Goal: Check status: Check status

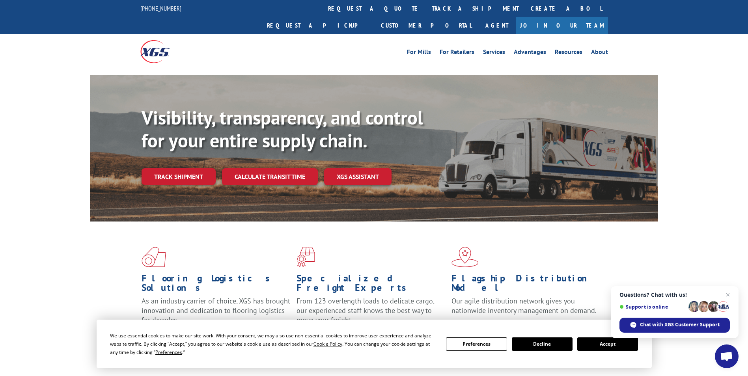
drag, startPoint x: 626, startPoint y: 341, endPoint x: 623, endPoint y: 339, distance: 4.4
click at [625, 341] on button "Accept" at bounding box center [607, 343] width 61 height 13
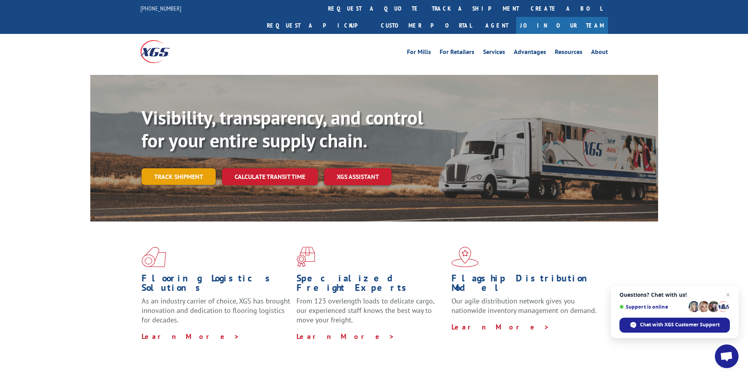
click at [195, 168] on link "Track shipment" at bounding box center [179, 176] width 74 height 17
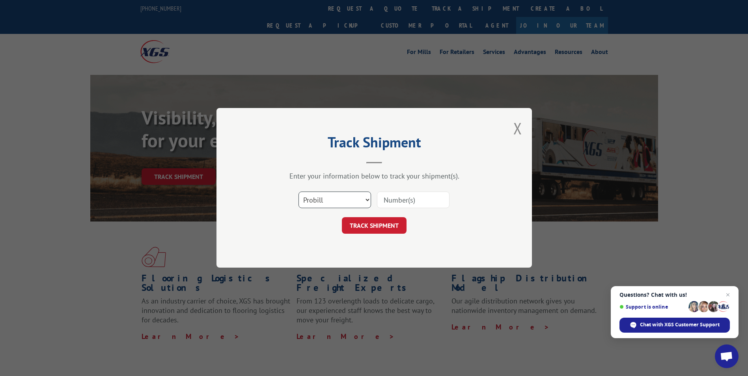
click at [364, 201] on select "Select category... Probill BOL PO" at bounding box center [334, 200] width 73 height 17
select select "bol"
click at [298, 192] on select "Select category... Probill BOL PO" at bounding box center [334, 200] width 73 height 17
click at [395, 201] on input at bounding box center [413, 200] width 73 height 17
paste input "09/05 mc Online-BOL 6019187"
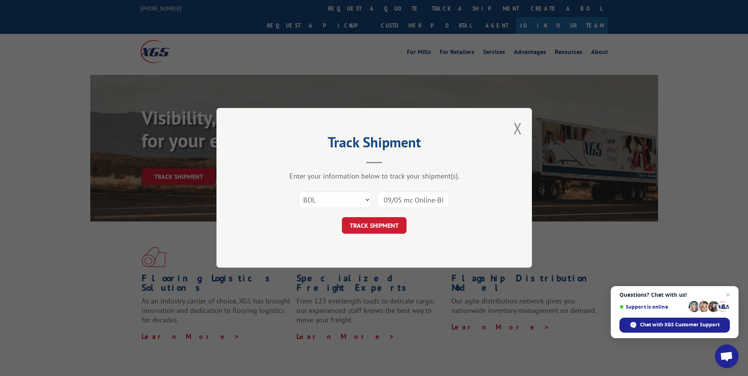
scroll to position [0, 35]
click at [413, 201] on input "09/05 mc Online-BOL 6019187" at bounding box center [413, 200] width 73 height 17
type input "6019187"
click at [382, 222] on button "TRACK SHIPMENT" at bounding box center [374, 226] width 65 height 17
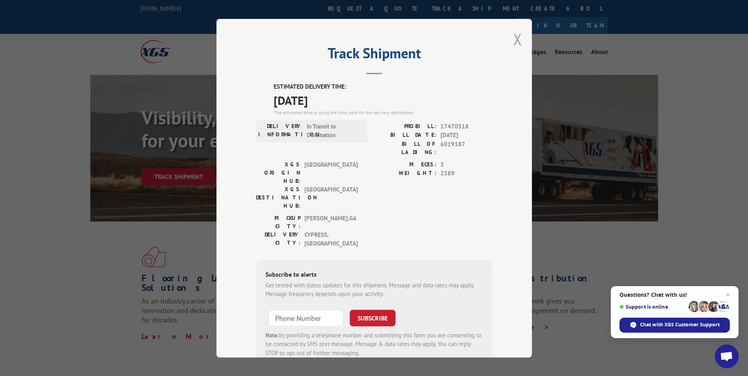
click at [513, 37] on button "Close modal" at bounding box center [517, 39] width 9 height 21
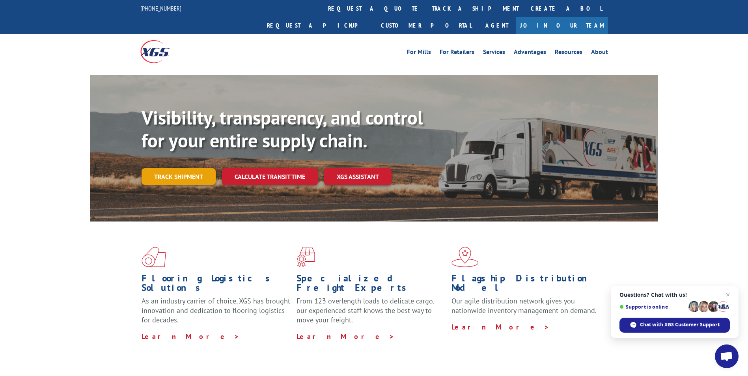
click at [194, 168] on link "Track shipment" at bounding box center [179, 176] width 74 height 17
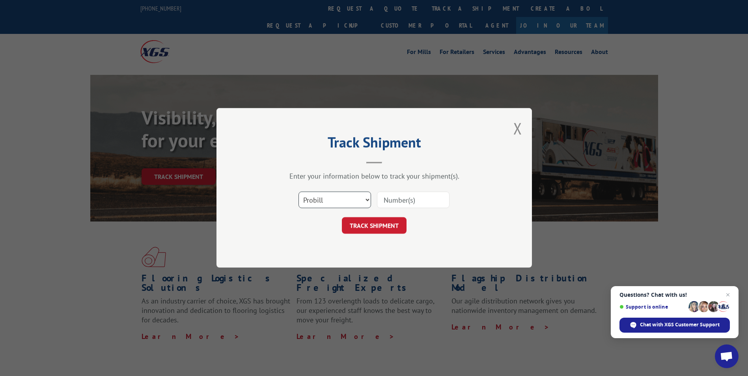
drag, startPoint x: 363, startPoint y: 202, endPoint x: 362, endPoint y: 207, distance: 4.5
click at [363, 202] on select "Select category... Probill BOL PO" at bounding box center [334, 200] width 73 height 17
select select "bol"
click at [298, 192] on select "Select category... Probill BOL PO" at bounding box center [334, 200] width 73 height 17
click at [392, 201] on input at bounding box center [413, 200] width 73 height 17
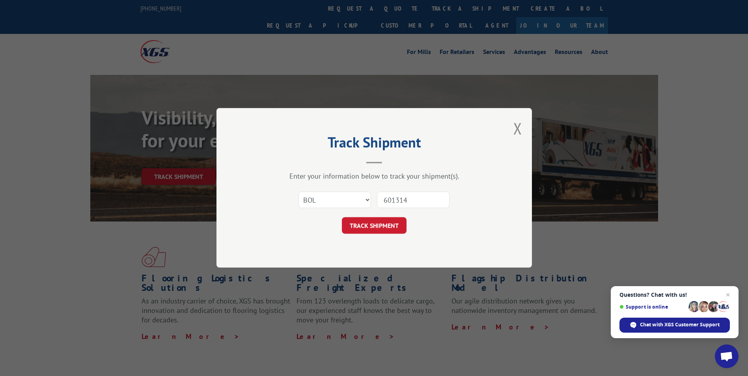
type input "6013140"
click button "TRACK SHIPMENT" at bounding box center [374, 226] width 65 height 17
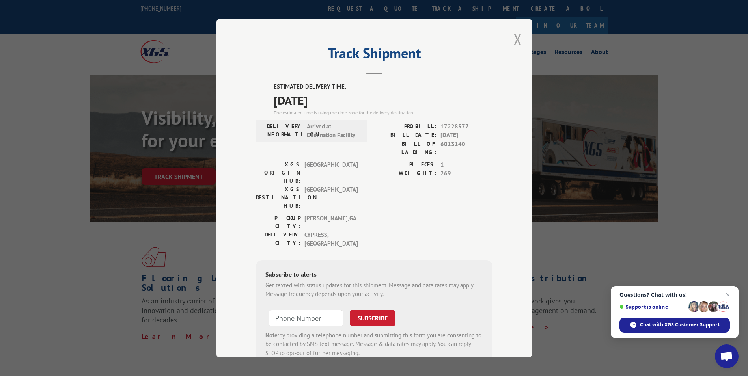
click at [516, 43] on button "Close modal" at bounding box center [517, 39] width 9 height 21
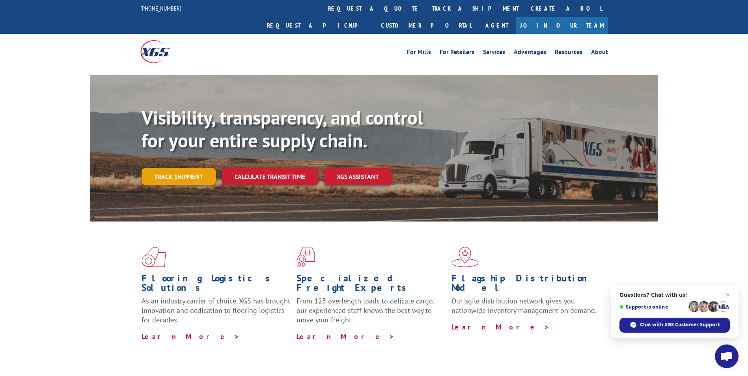
click at [185, 168] on link "Track shipment" at bounding box center [179, 176] width 74 height 17
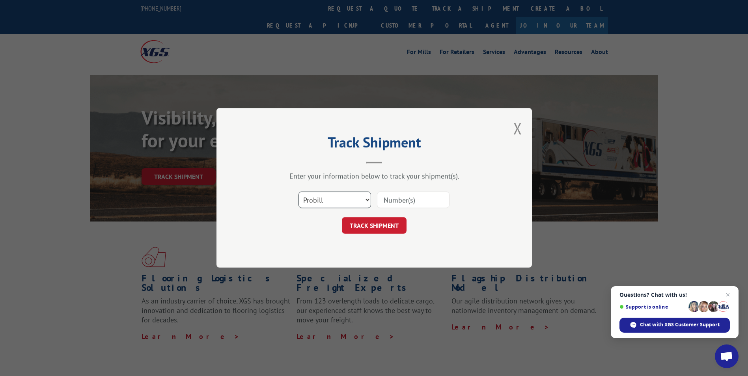
click at [356, 198] on select "Select category... Probill BOL PO" at bounding box center [334, 200] width 73 height 17
select select "bol"
click at [298, 192] on select "Select category... Probill BOL PO" at bounding box center [334, 200] width 73 height 17
click at [403, 198] on input at bounding box center [413, 200] width 73 height 17
type input "6013139"
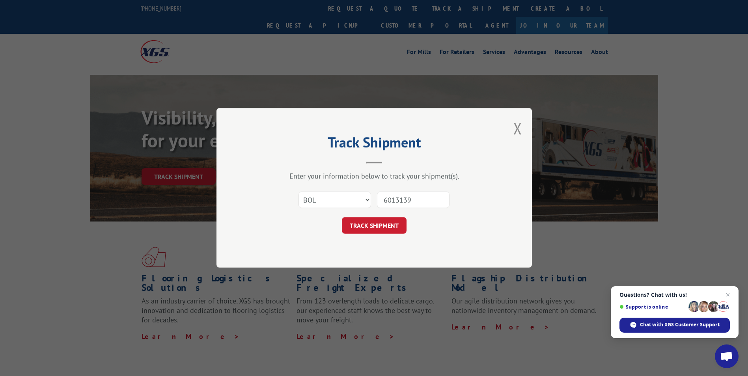
click button "TRACK SHIPMENT" at bounding box center [374, 226] width 65 height 17
